Goal: Transaction & Acquisition: Subscribe to service/newsletter

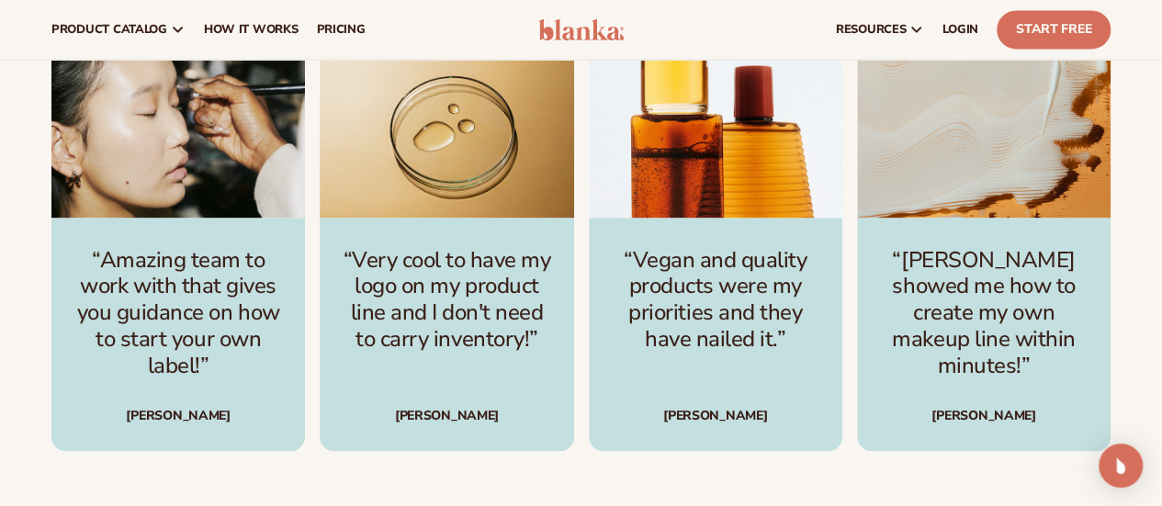
scroll to position [4811, 0]
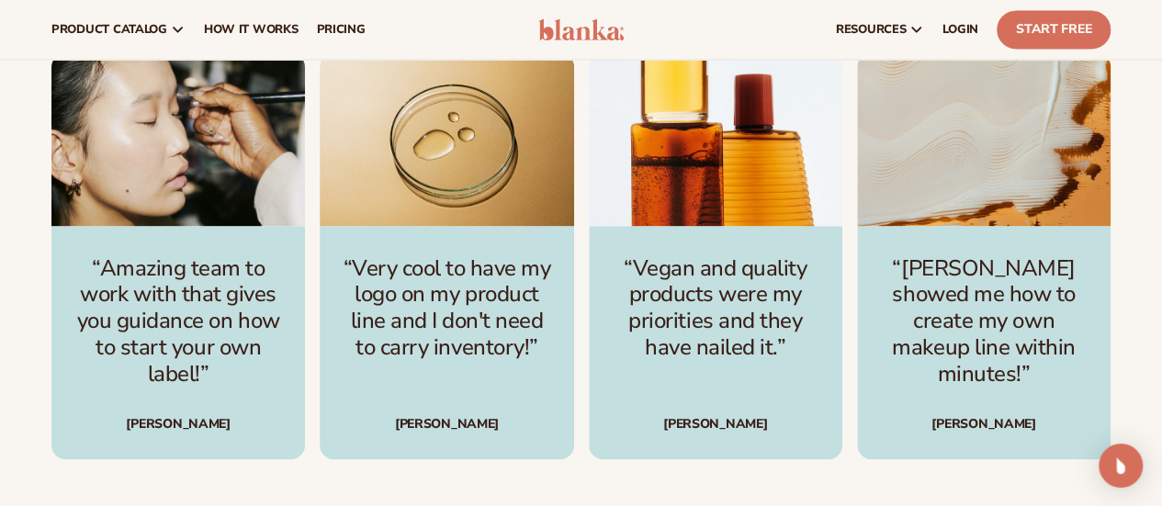
click at [736, 225] on img "3 / 4" at bounding box center [715, 138] width 253 height 173
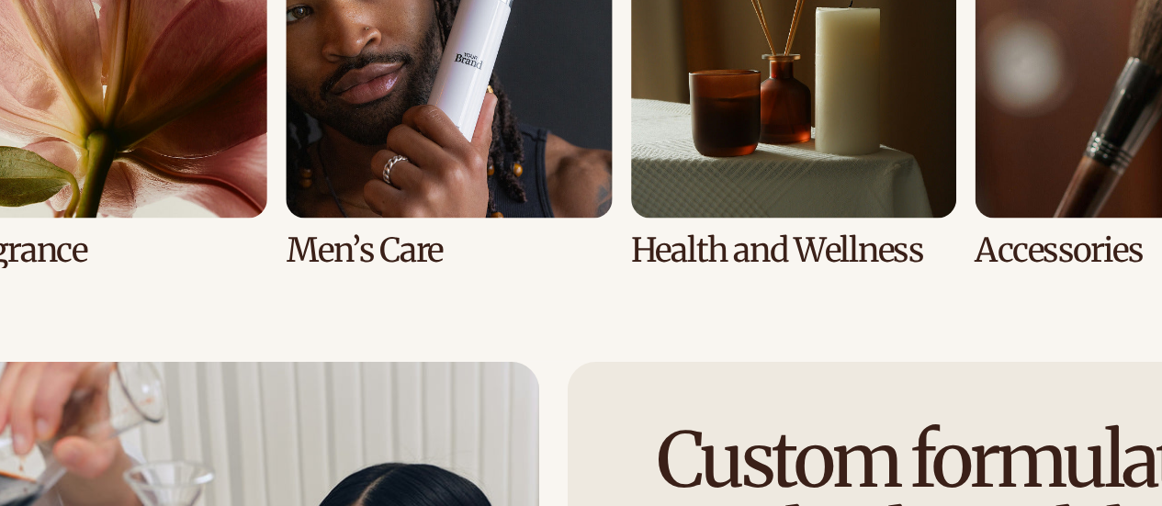
scroll to position [3839, 0]
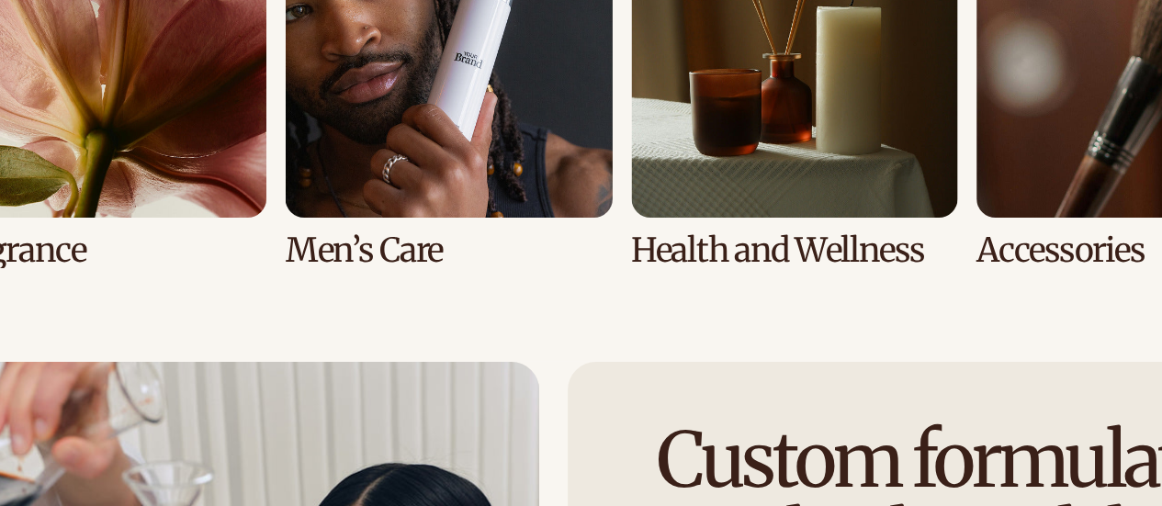
click at [179, 214] on link "5 / 8" at bounding box center [177, 122] width 253 height 293
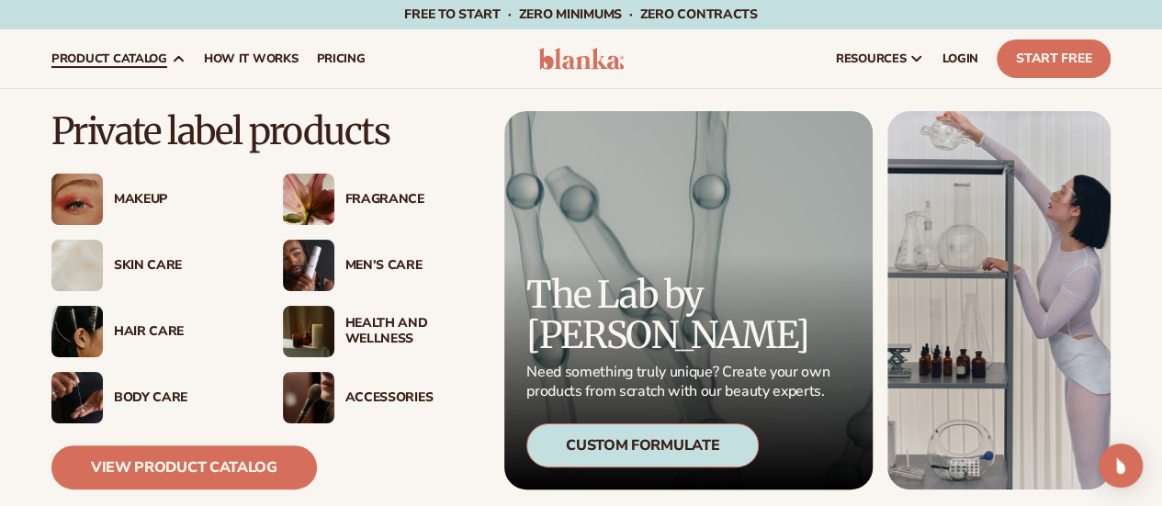
click at [342, 319] on div "Health And Wellness" at bounding box center [405, 331] width 143 height 31
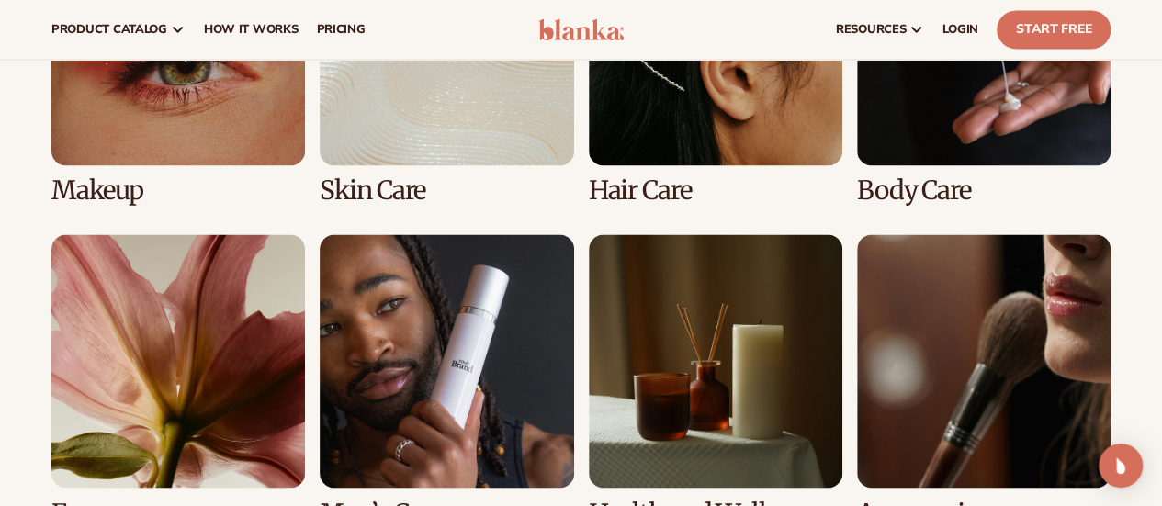
scroll to position [1455, 0]
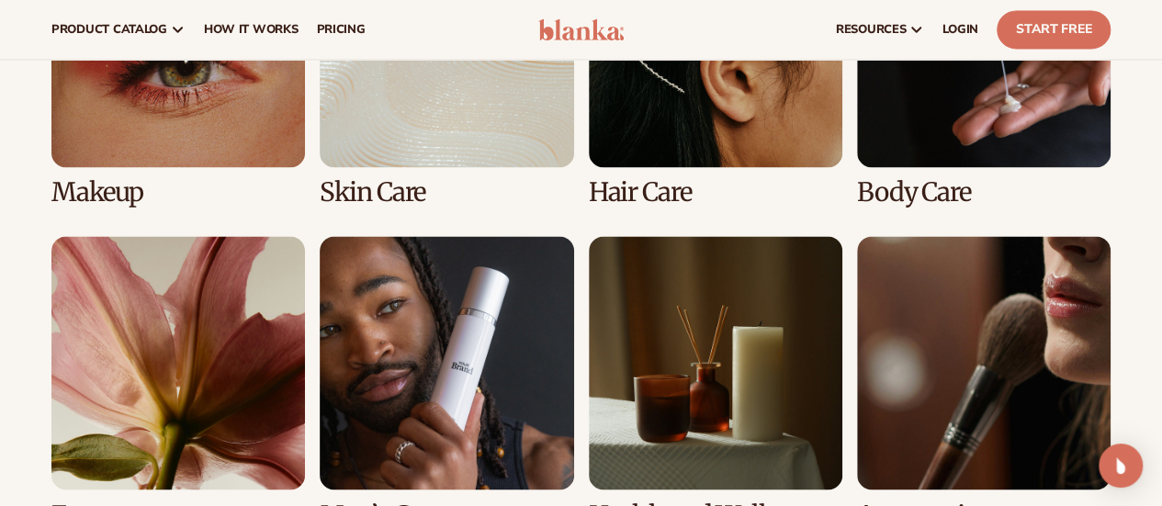
click at [693, 142] on link "3 / 8" at bounding box center [715, 60] width 253 height 293
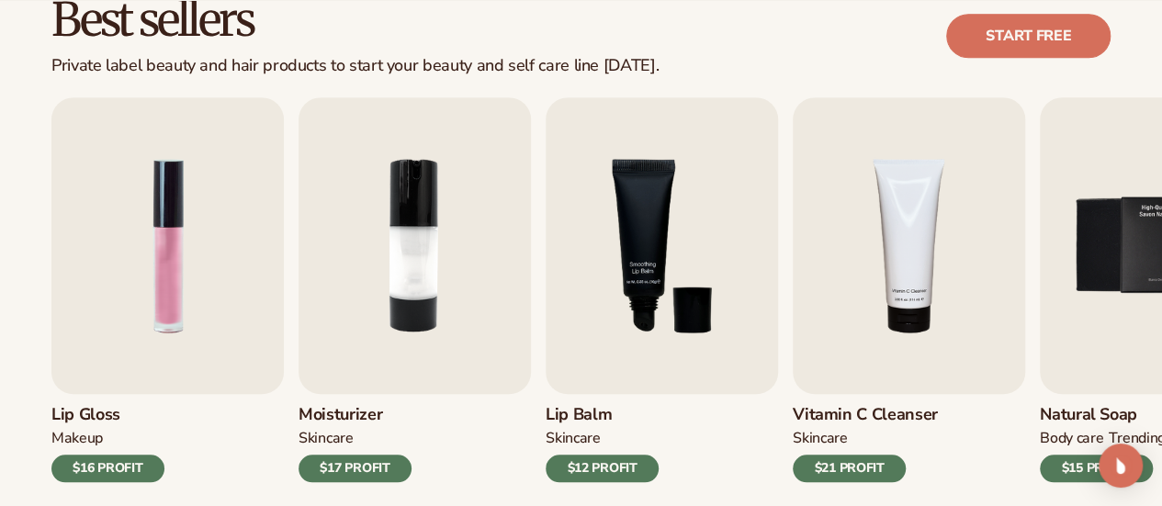
scroll to position [549, 0]
click at [907, 278] on img "4 / 9" at bounding box center [909, 244] width 232 height 297
click at [911, 280] on img "4 / 9" at bounding box center [909, 244] width 232 height 297
click at [862, 464] on div "$21 PROFIT" at bounding box center [849, 468] width 113 height 28
click at [856, 329] on img "4 / 9" at bounding box center [909, 244] width 232 height 297
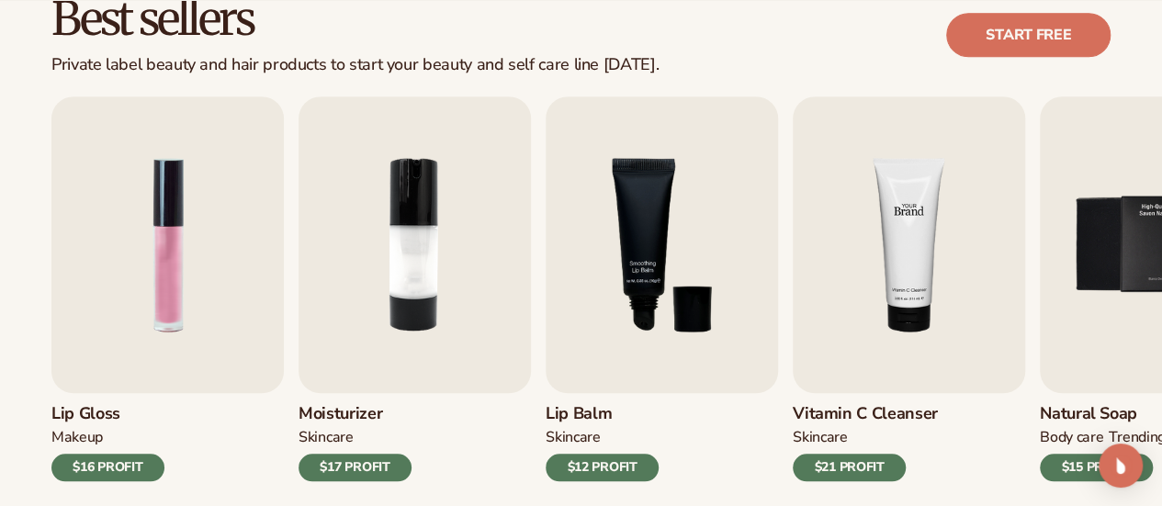
click at [923, 223] on img "4 / 9" at bounding box center [909, 244] width 232 height 297
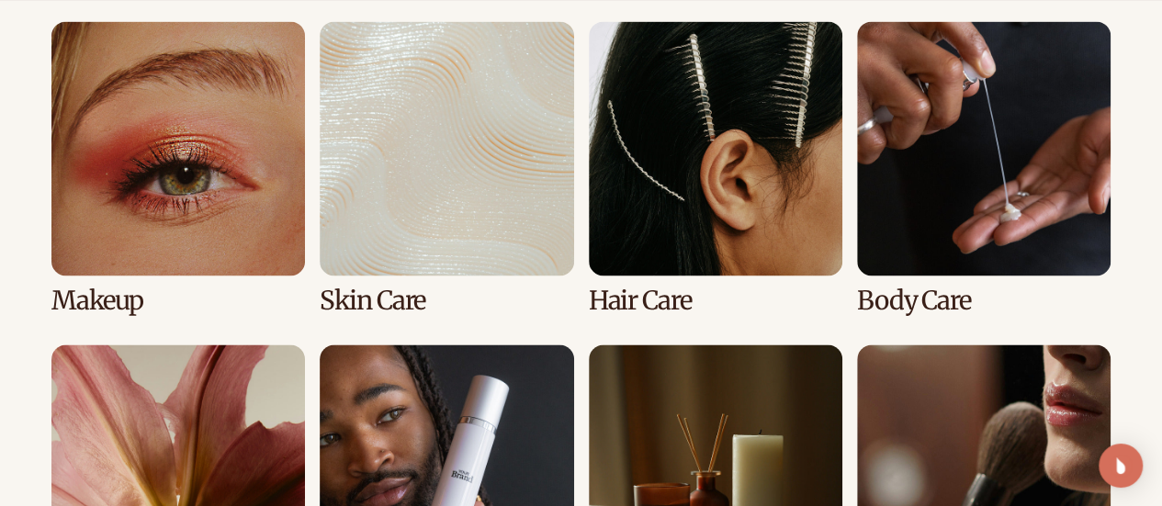
scroll to position [1385, 0]
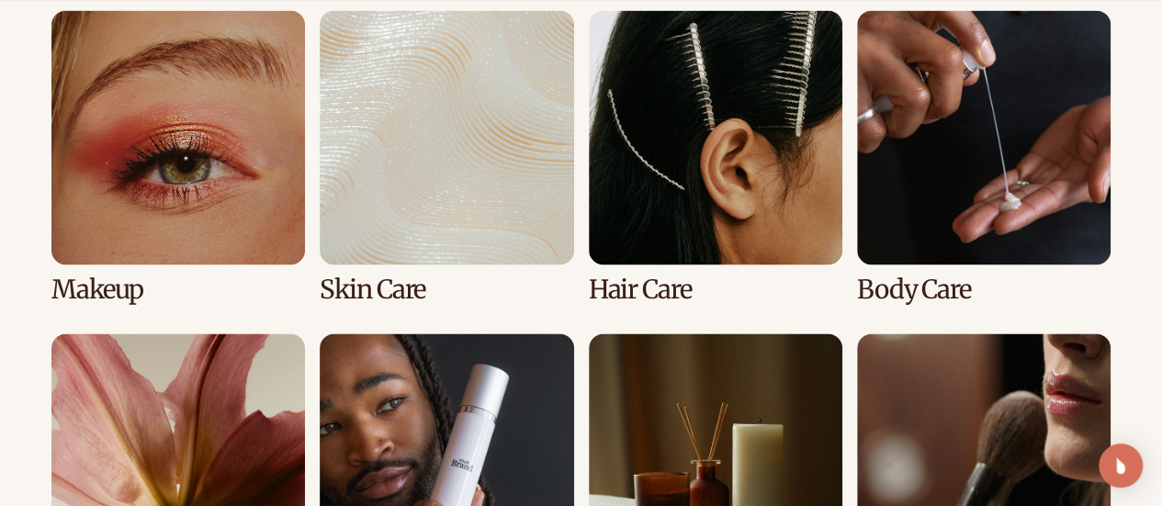
click at [714, 219] on link "3 / 8" at bounding box center [715, 156] width 253 height 293
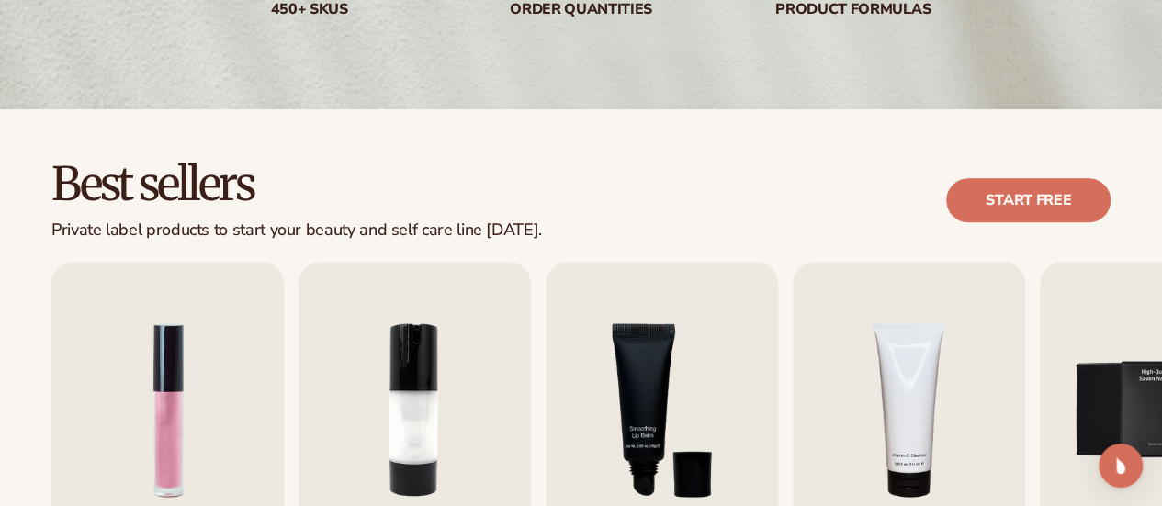
scroll to position [443, 0]
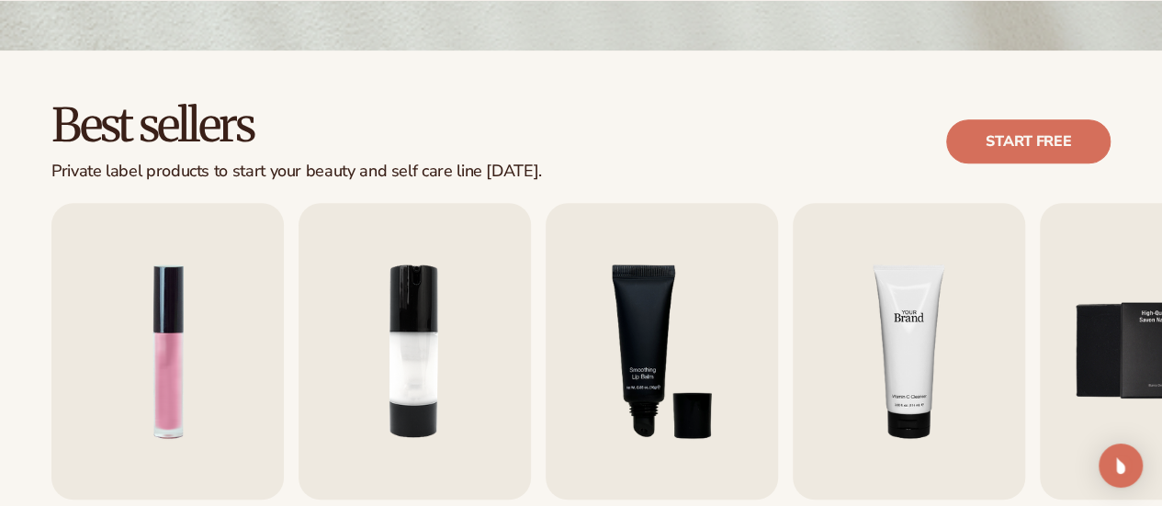
click at [906, 399] on img "4 / 9" at bounding box center [909, 351] width 232 height 297
click at [1082, 350] on img "5 / 9" at bounding box center [1156, 351] width 232 height 297
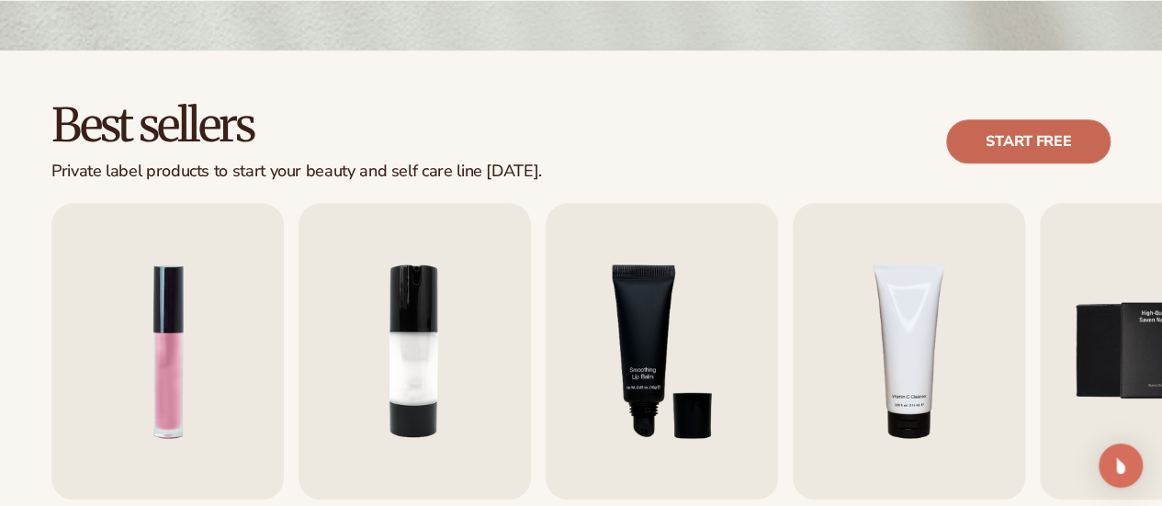
click at [974, 128] on link "Start free" at bounding box center [1028, 141] width 164 height 44
